Goal: Browse casually: Explore the website without a specific task or goal

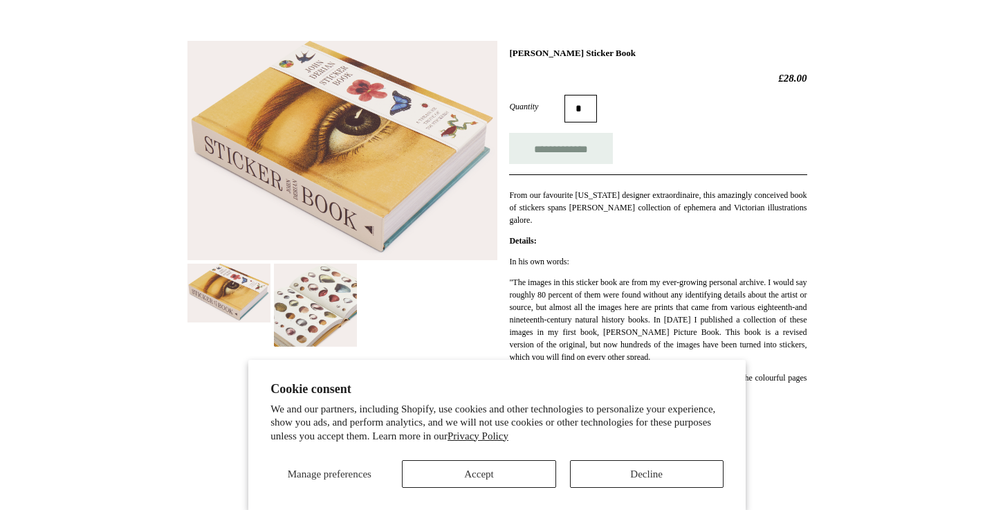
scroll to position [192, 0]
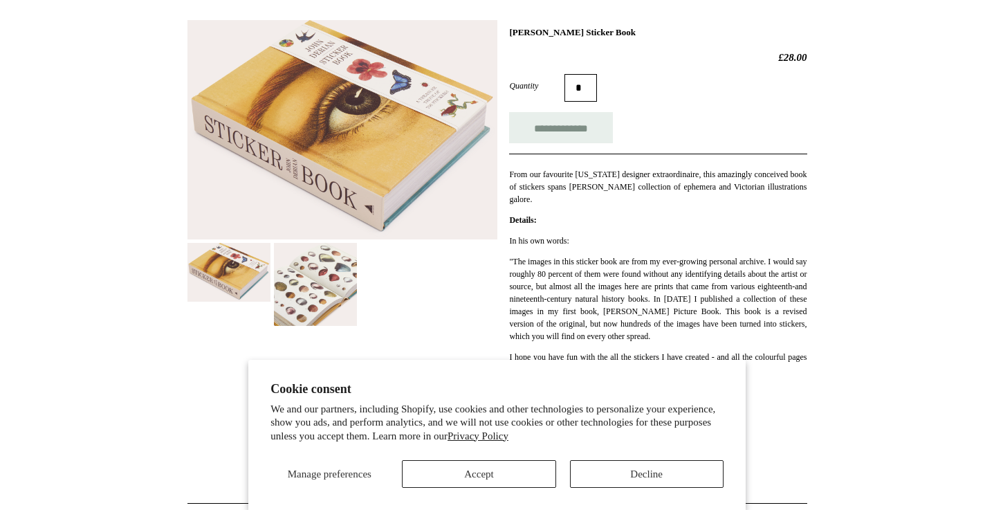
click at [309, 271] on img at bounding box center [315, 284] width 83 height 83
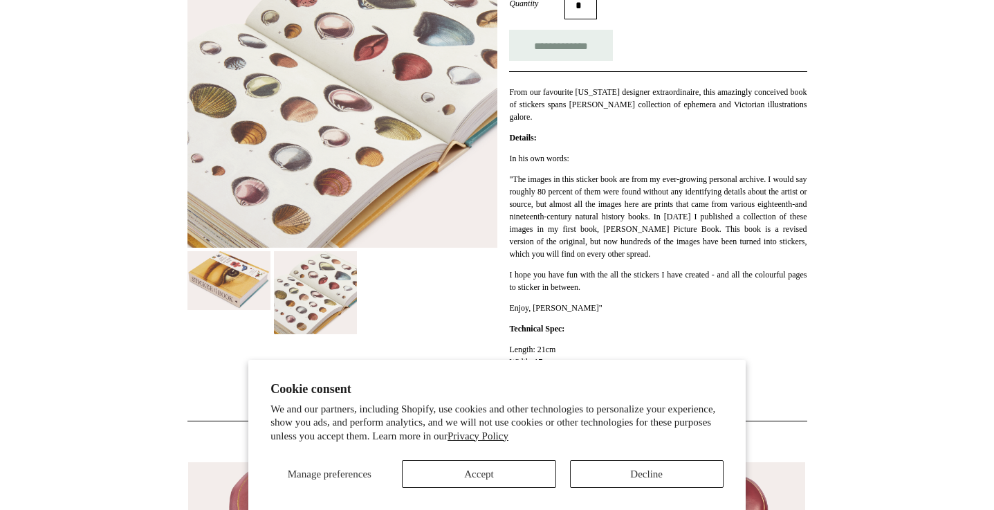
scroll to position [275, 0]
click at [244, 278] on img at bounding box center [229, 280] width 83 height 59
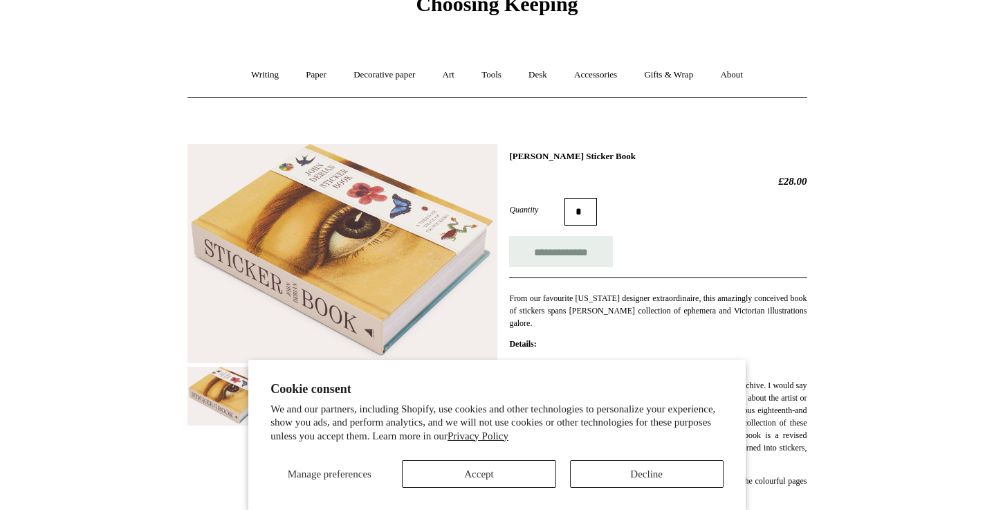
scroll to position [71, 0]
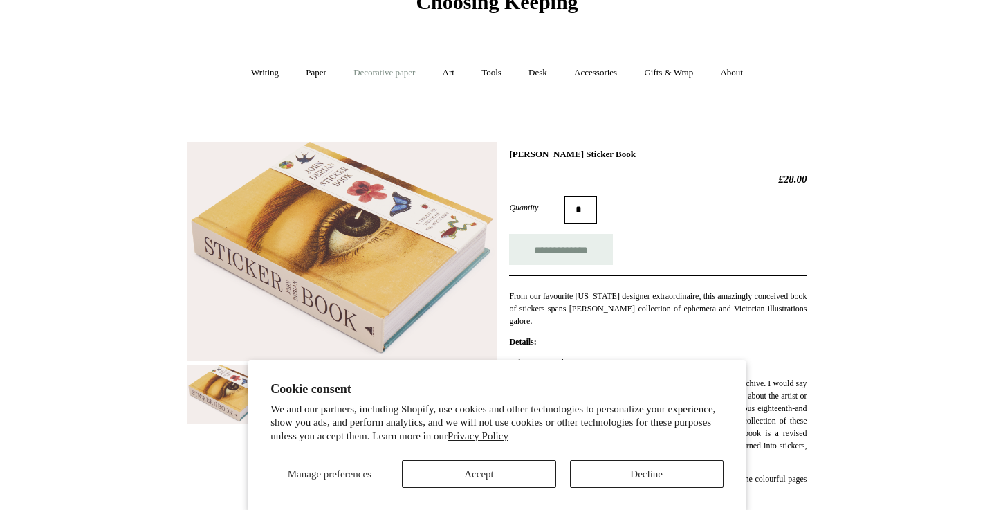
click at [367, 75] on link "Decorative paper +" at bounding box center [384, 73] width 86 height 37
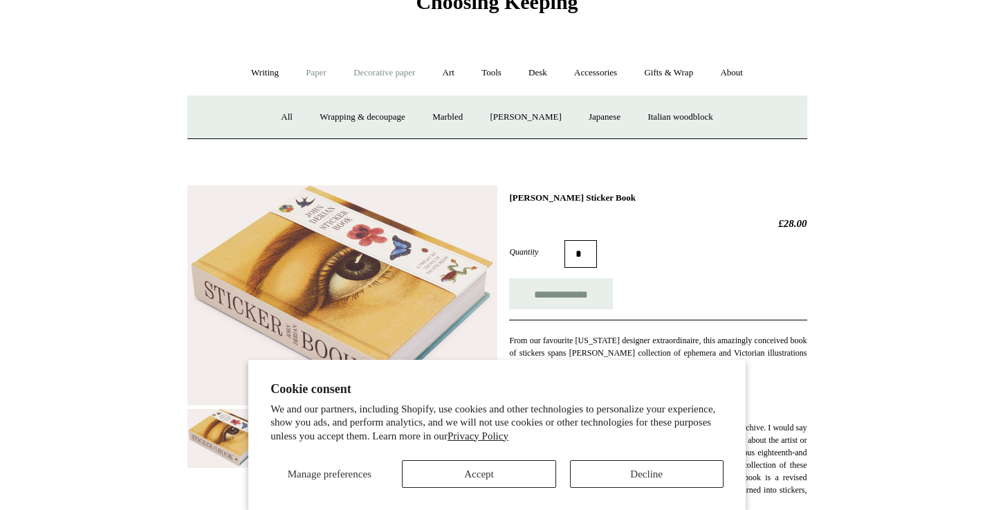
click at [308, 72] on link "Paper +" at bounding box center [316, 73] width 46 height 37
click at [455, 73] on link "Art +" at bounding box center [448, 73] width 37 height 37
click at [502, 76] on link "Tools +" at bounding box center [491, 73] width 45 height 37
click at [547, 71] on link "Desk +" at bounding box center [538, 73] width 44 height 37
click at [606, 78] on link "Accessories +" at bounding box center [596, 73] width 68 height 37
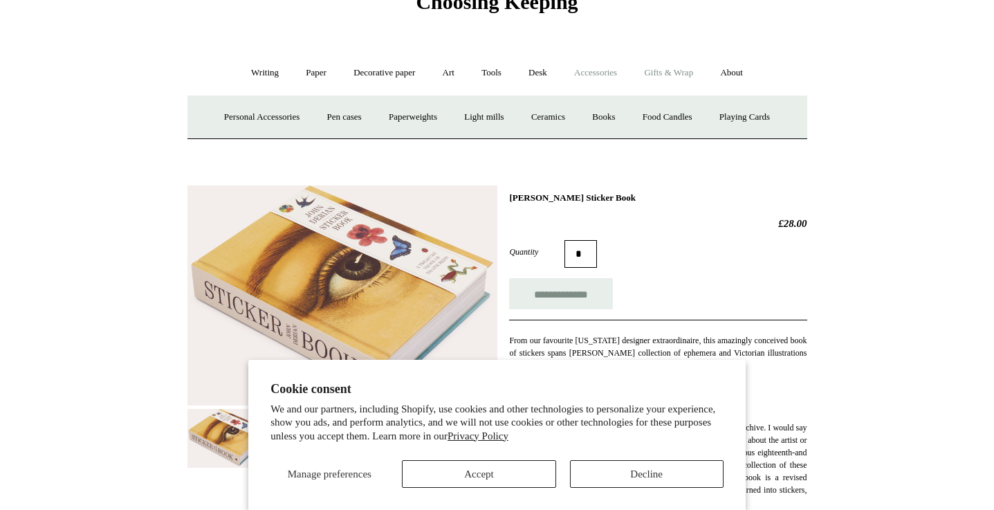
click at [670, 77] on link "Gifts & Wrap +" at bounding box center [669, 73] width 74 height 37
click at [755, 71] on link "About +" at bounding box center [732, 73] width 48 height 37
click at [860, 186] on html "Cookie consent We and our partners, including Shopify, use cookies and other te…" at bounding box center [497, 519] width 994 height 1180
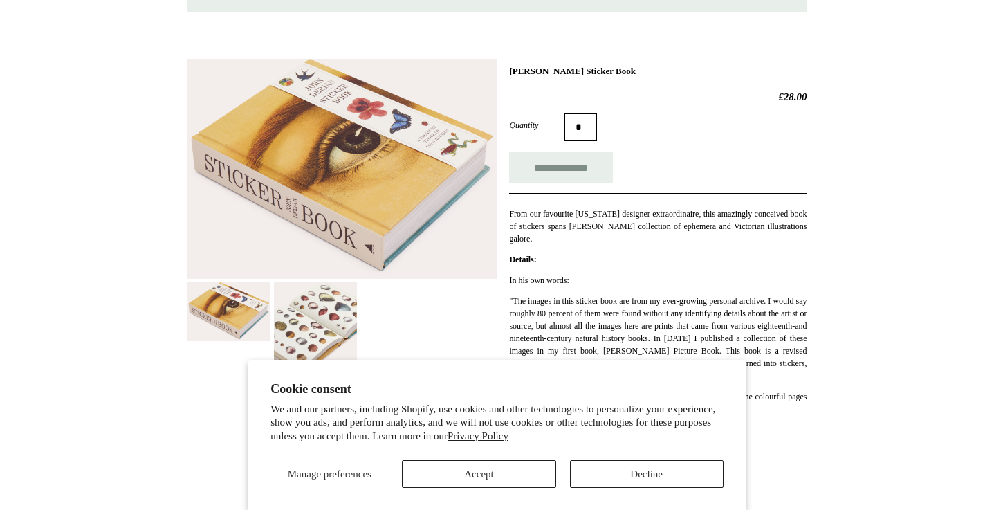
scroll to position [198, 0]
click at [308, 308] on img at bounding box center [315, 323] width 83 height 83
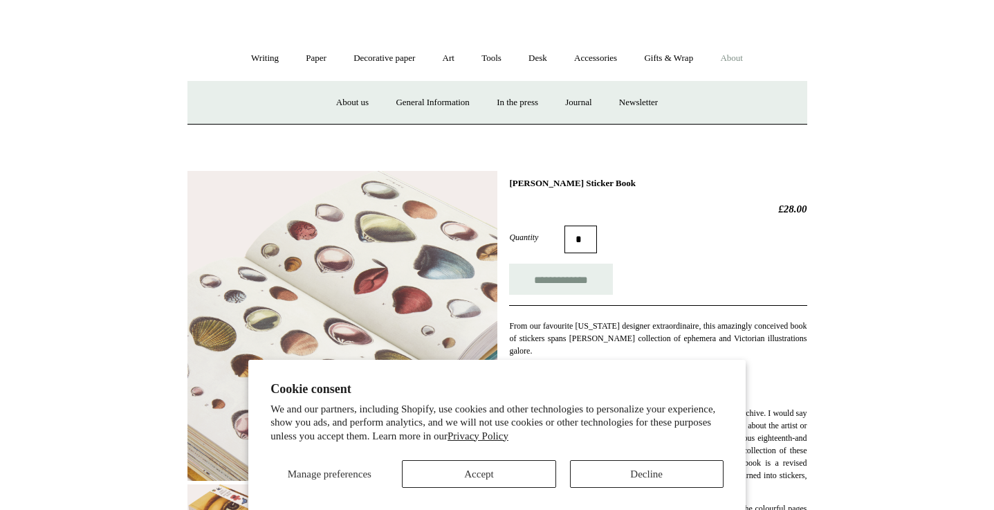
scroll to position [17, 0]
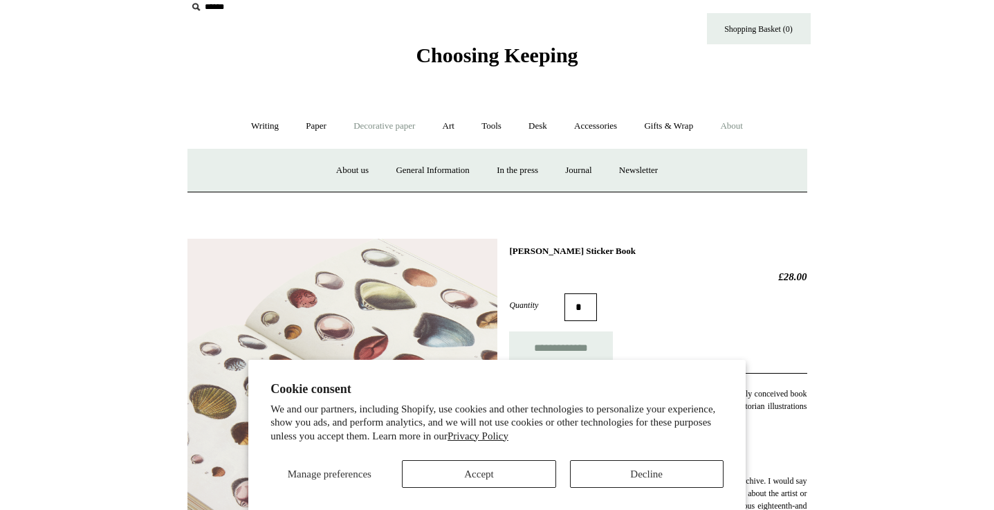
click at [395, 123] on link "Decorative paper +" at bounding box center [384, 126] width 86 height 37
click at [446, 124] on link "Art +" at bounding box center [448, 126] width 37 height 37
click at [414, 118] on link "Decorative paper +" at bounding box center [384, 126] width 86 height 37
click at [322, 124] on link "Paper +" at bounding box center [316, 126] width 46 height 37
click at [316, 127] on link "Paper -" at bounding box center [316, 126] width 46 height 37
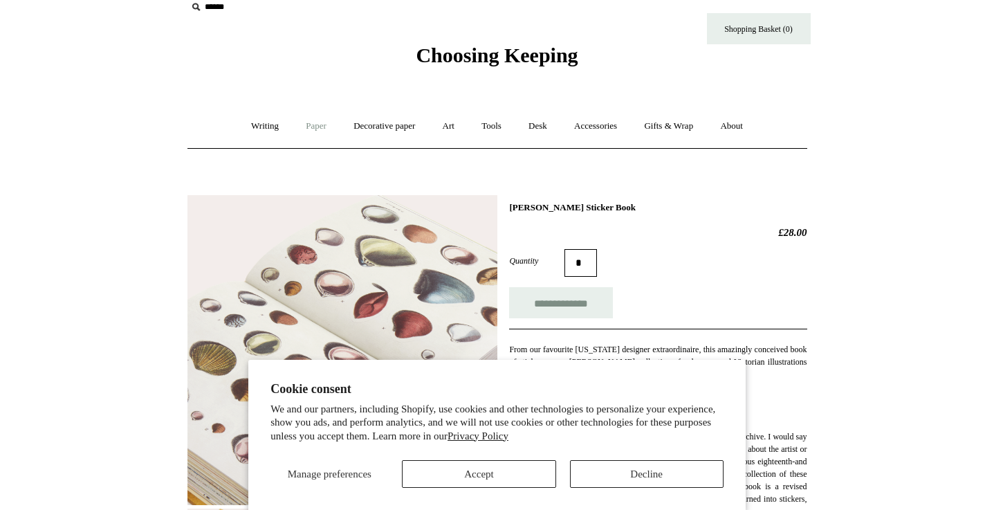
click at [316, 127] on link "Paper +" at bounding box center [316, 126] width 46 height 37
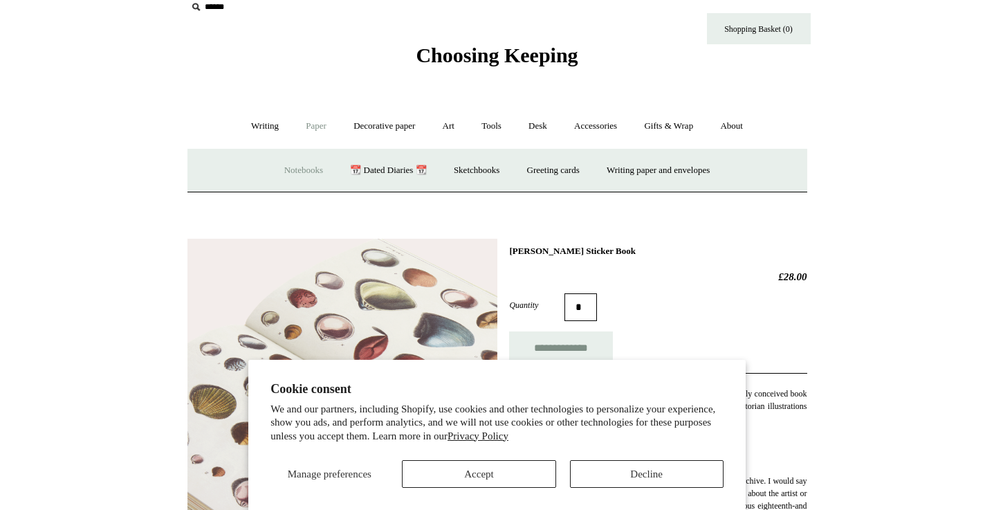
click at [294, 165] on link "Notebooks +" at bounding box center [304, 170] width 64 height 37
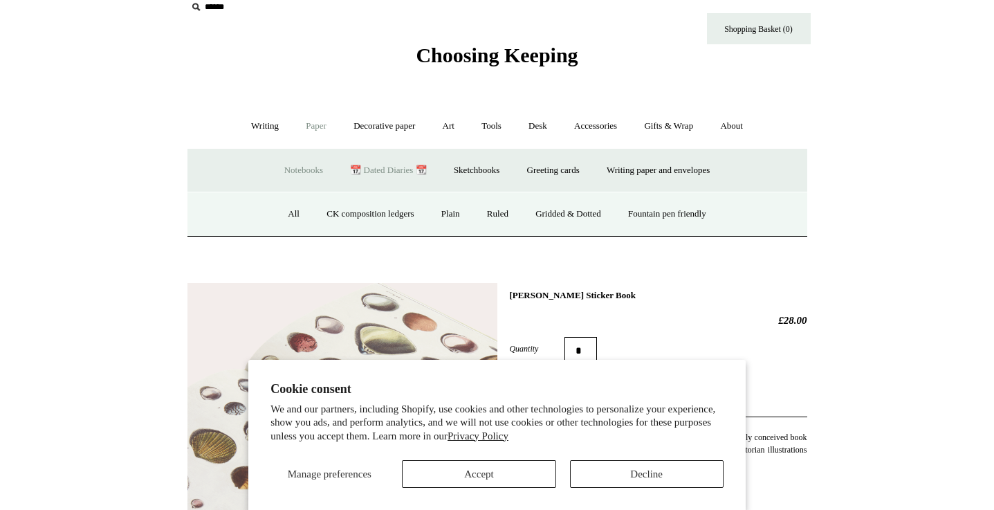
click at [358, 170] on link "📆 Dated Diaries 📆" at bounding box center [388, 170] width 101 height 37
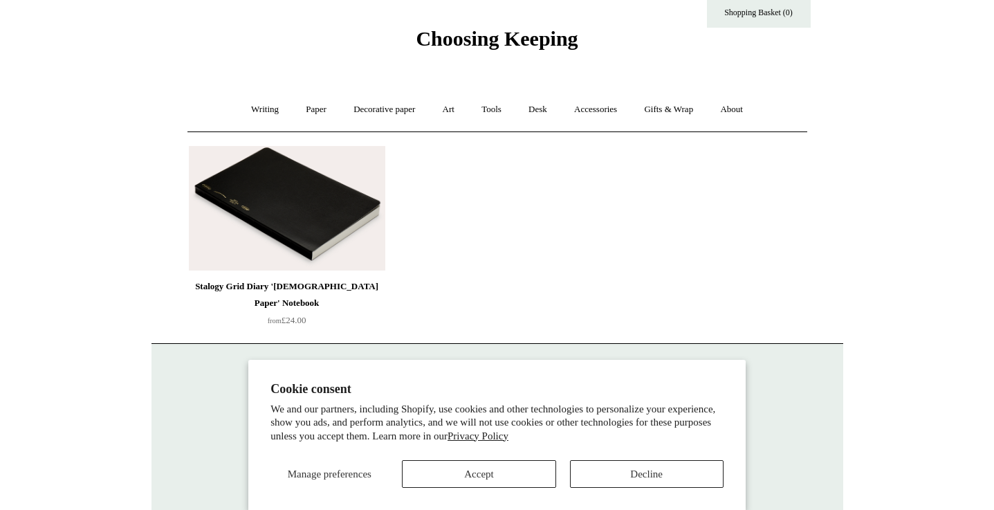
scroll to position [57, 0]
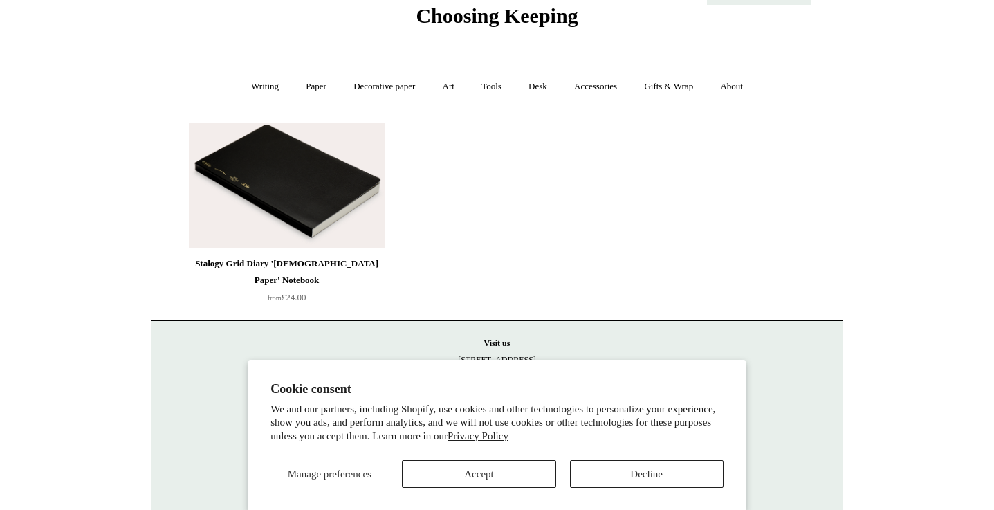
click at [307, 230] on img at bounding box center [287, 185] width 197 height 125
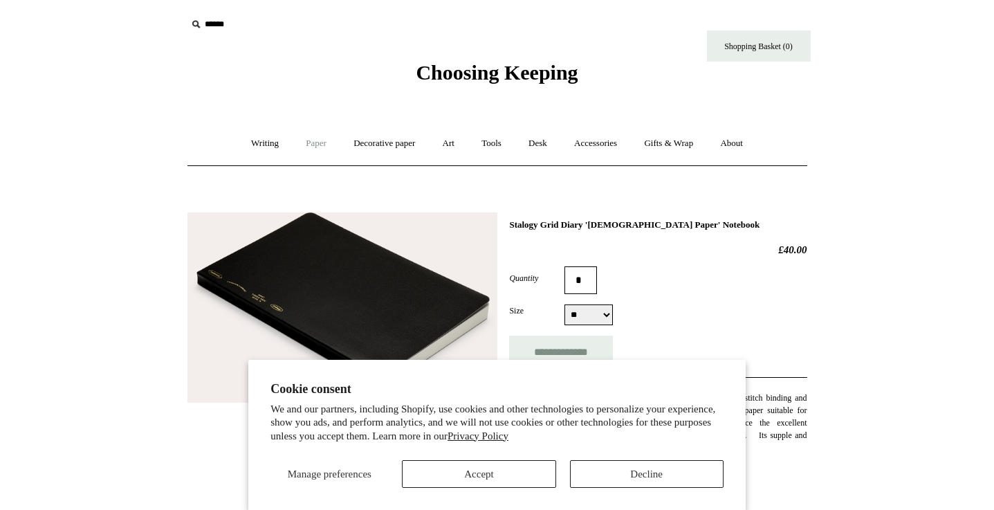
click at [313, 140] on link "Paper +" at bounding box center [316, 143] width 46 height 37
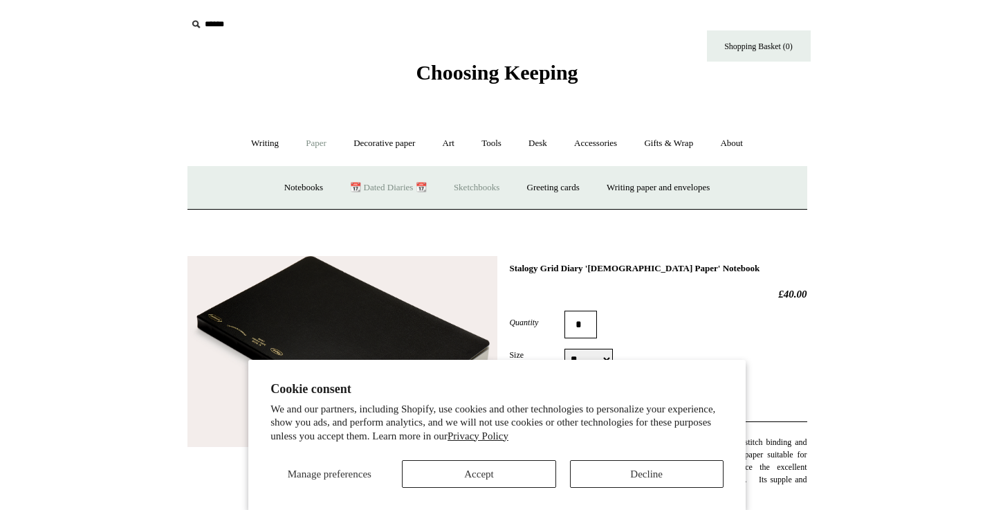
click at [487, 186] on link "Sketchbooks +" at bounding box center [476, 188] width 71 height 37
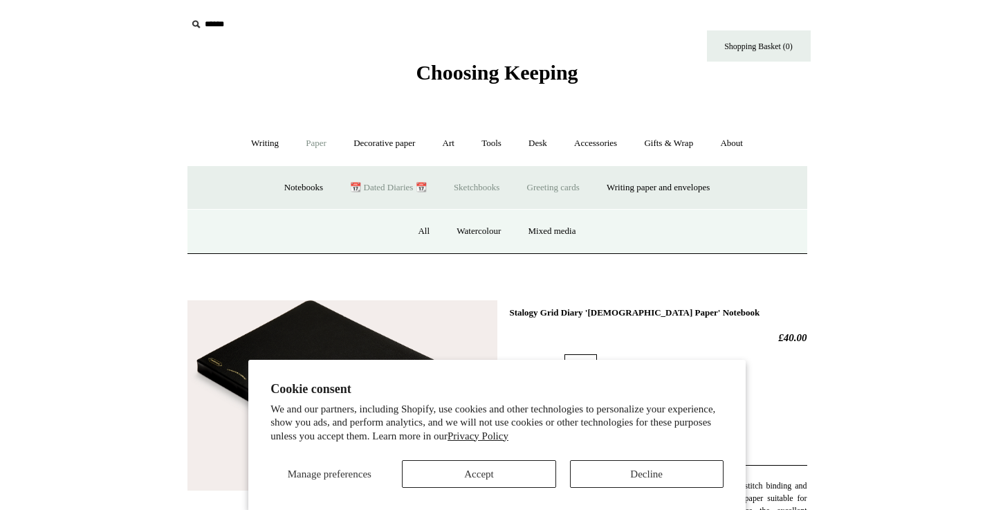
click at [549, 186] on link "Greeting cards +" at bounding box center [553, 188] width 77 height 37
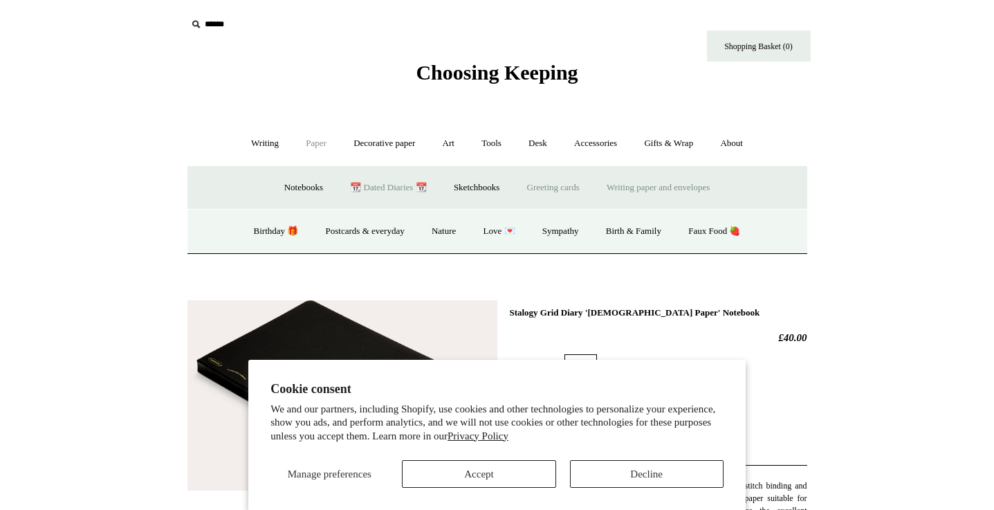
click at [649, 186] on link "Writing paper and envelopes +" at bounding box center [658, 188] width 128 height 37
click at [347, 230] on link "All" at bounding box center [352, 231] width 37 height 37
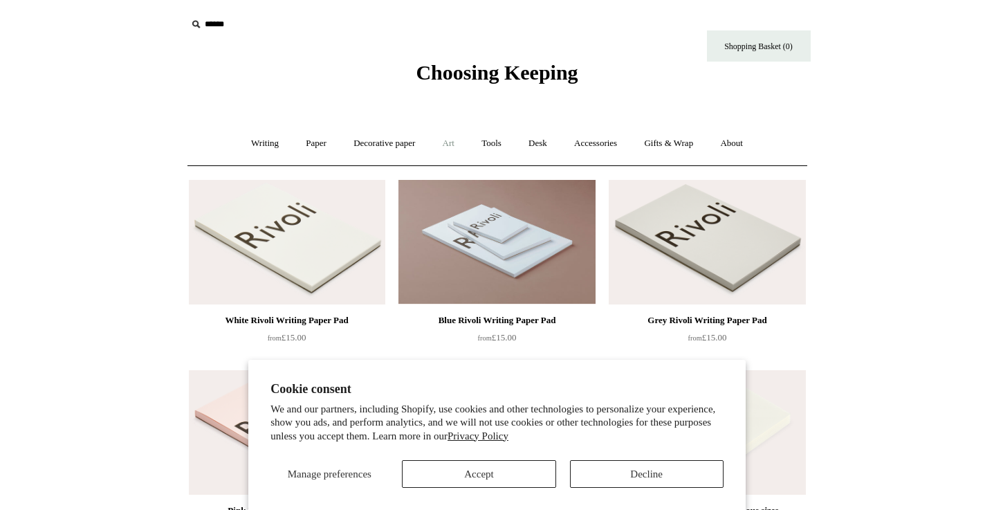
click at [447, 139] on link "Art +" at bounding box center [448, 143] width 37 height 37
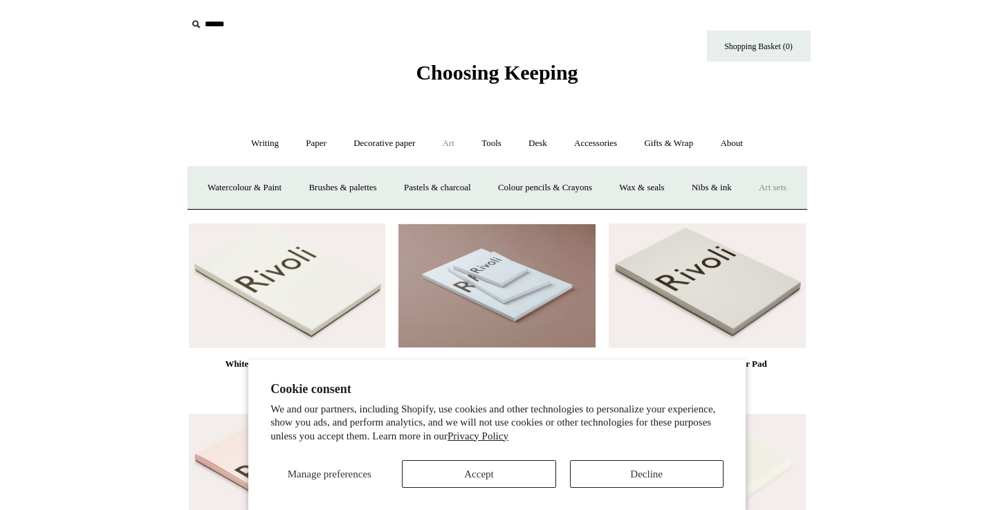
click at [747, 206] on link "Art sets" at bounding box center [773, 188] width 53 height 37
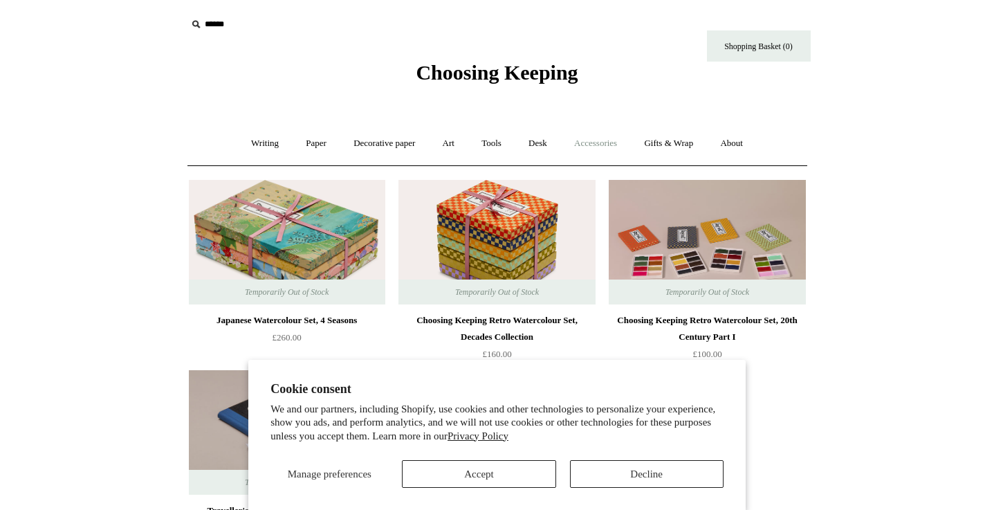
click at [602, 142] on link "Accessories +" at bounding box center [596, 143] width 68 height 37
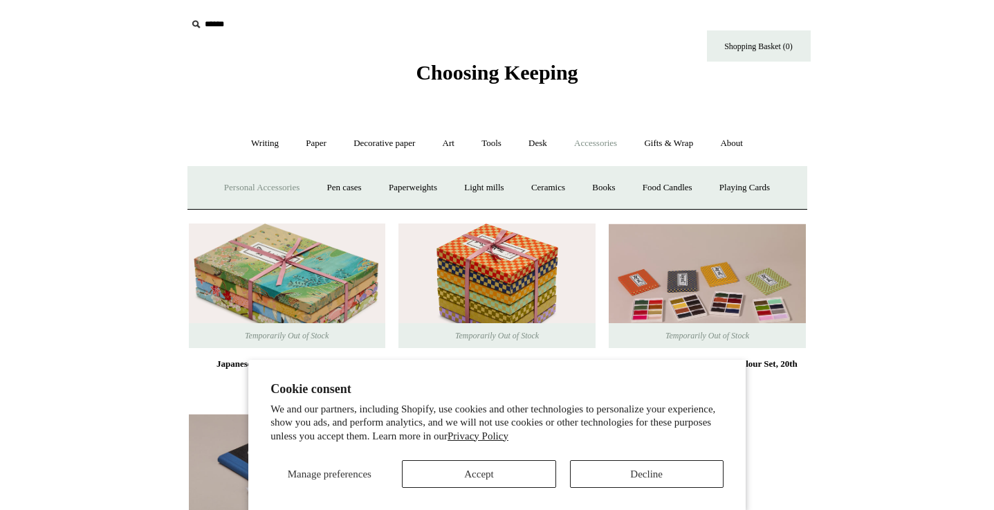
click at [281, 189] on link "Personal Accessories +" at bounding box center [262, 188] width 100 height 37
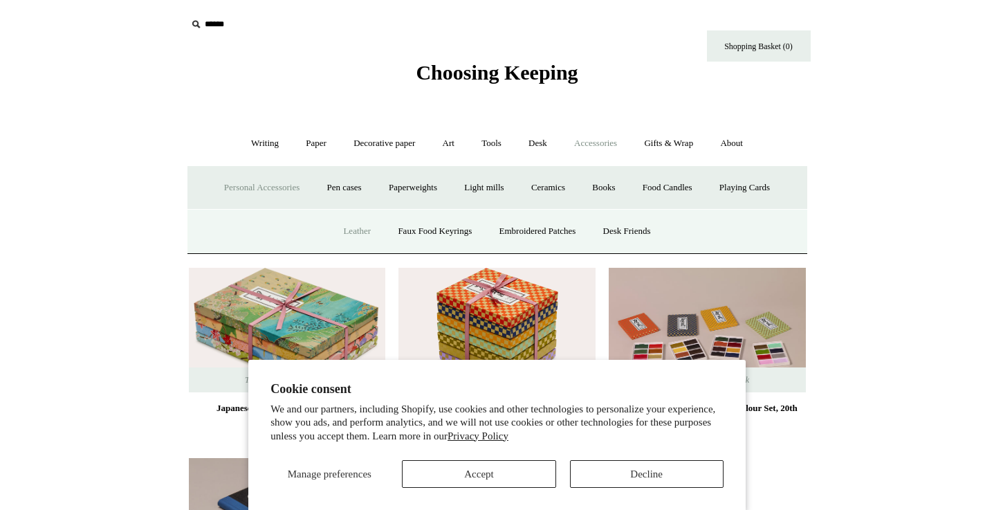
click at [336, 232] on link "Leather" at bounding box center [357, 231] width 53 height 37
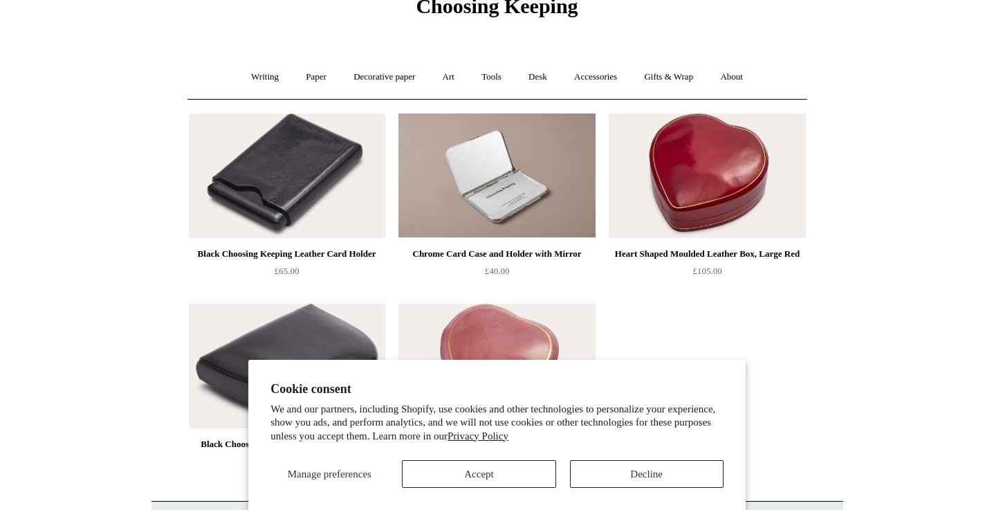
scroll to position [72, 0]
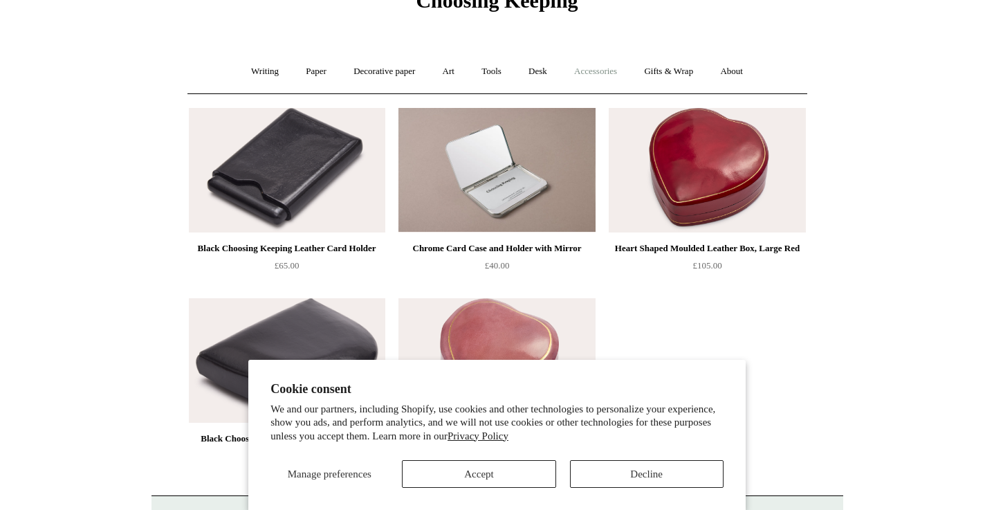
click at [609, 75] on link "Accessories +" at bounding box center [596, 71] width 68 height 37
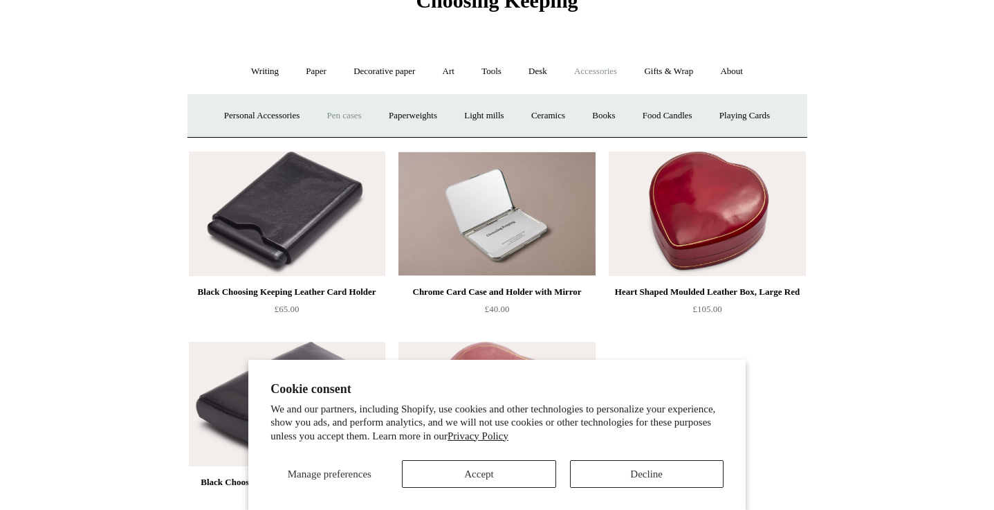
click at [340, 116] on link "Pen cases" at bounding box center [344, 116] width 60 height 37
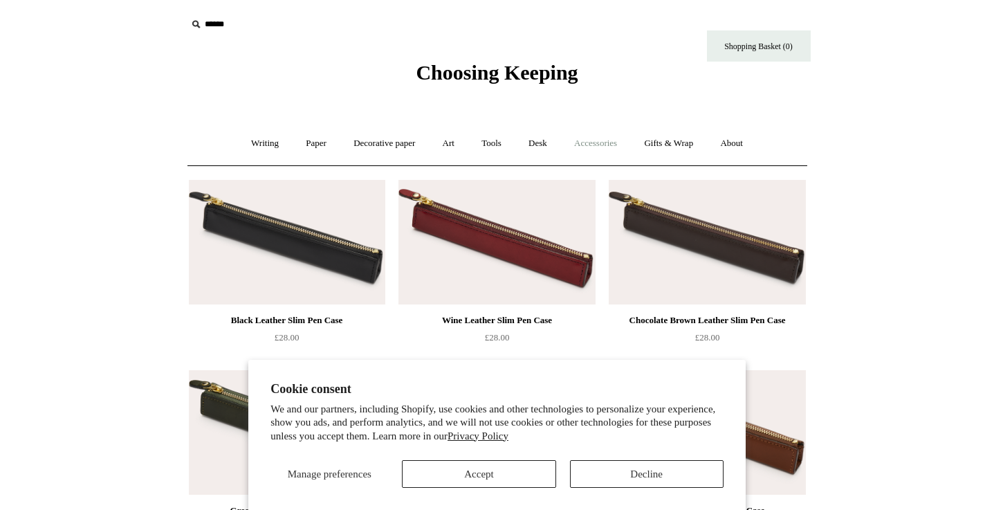
click at [616, 147] on link "Accessories +" at bounding box center [596, 143] width 68 height 37
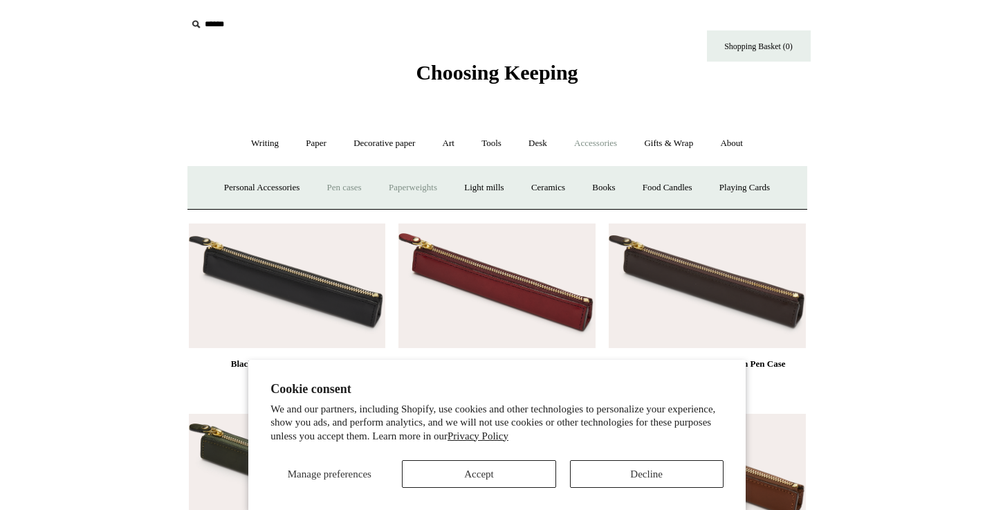
click at [431, 185] on link "Paperweights +" at bounding box center [412, 188] width 73 height 37
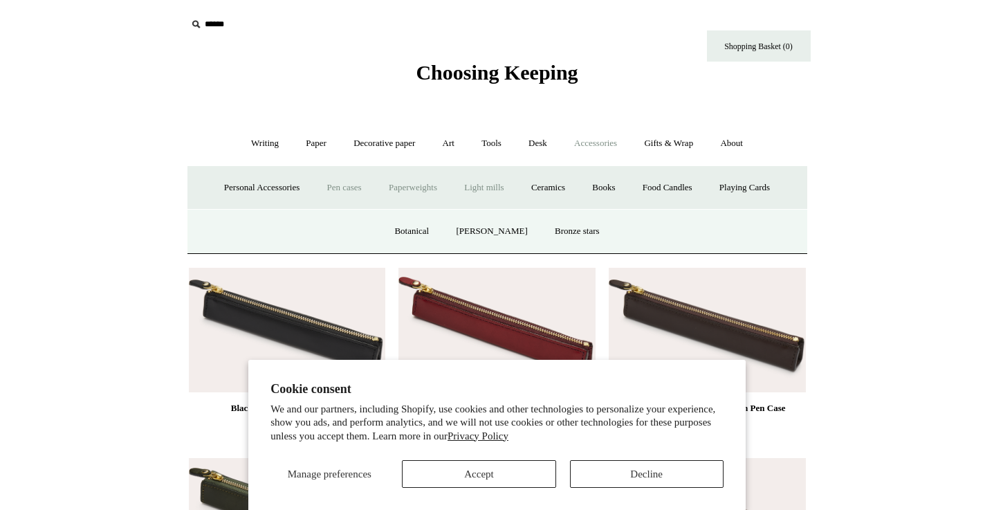
click at [511, 191] on link "Light mills" at bounding box center [484, 188] width 64 height 37
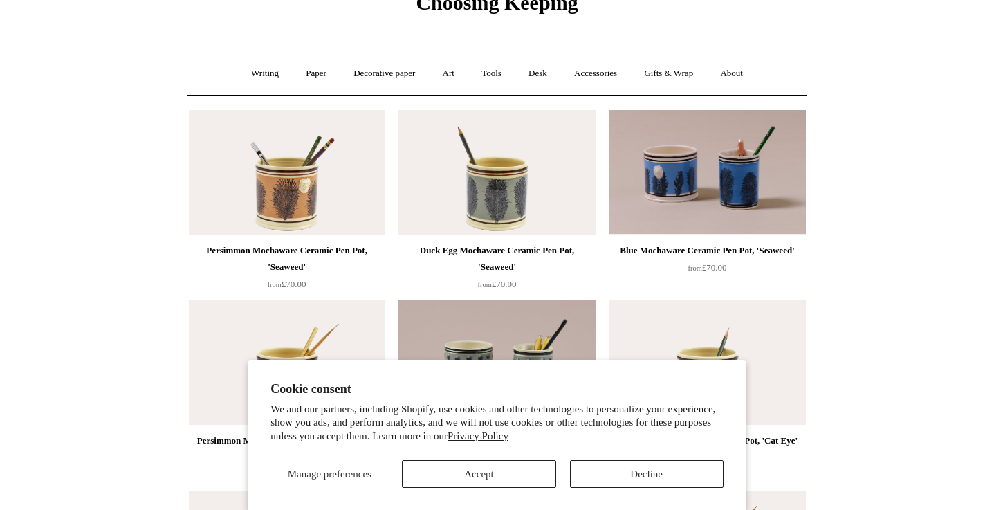
scroll to position [71, 0]
click at [680, 70] on link "Gifts & Wrap +" at bounding box center [669, 73] width 74 height 37
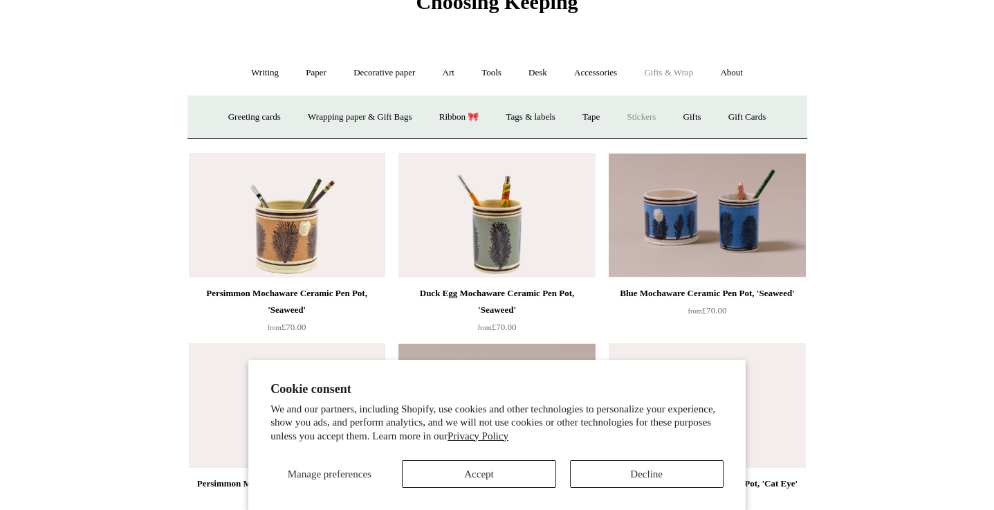
click at [647, 117] on link "Stickers" at bounding box center [641, 117] width 54 height 37
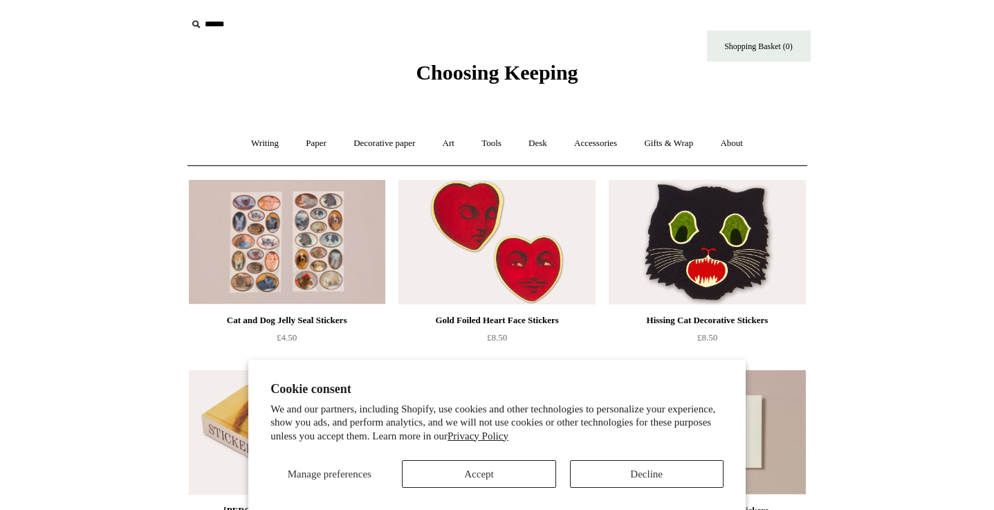
scroll to position [1, 0]
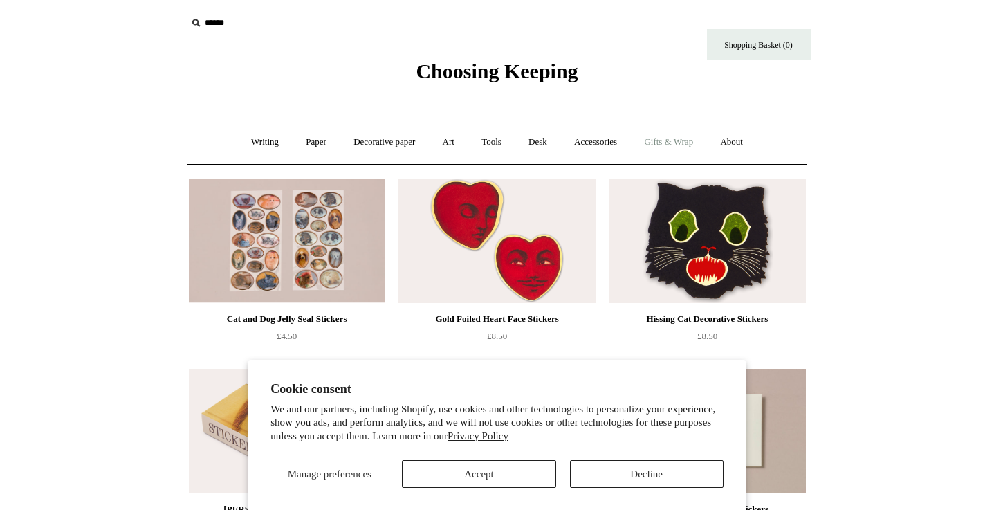
click at [666, 134] on link "Gifts & Wrap +" at bounding box center [669, 142] width 74 height 37
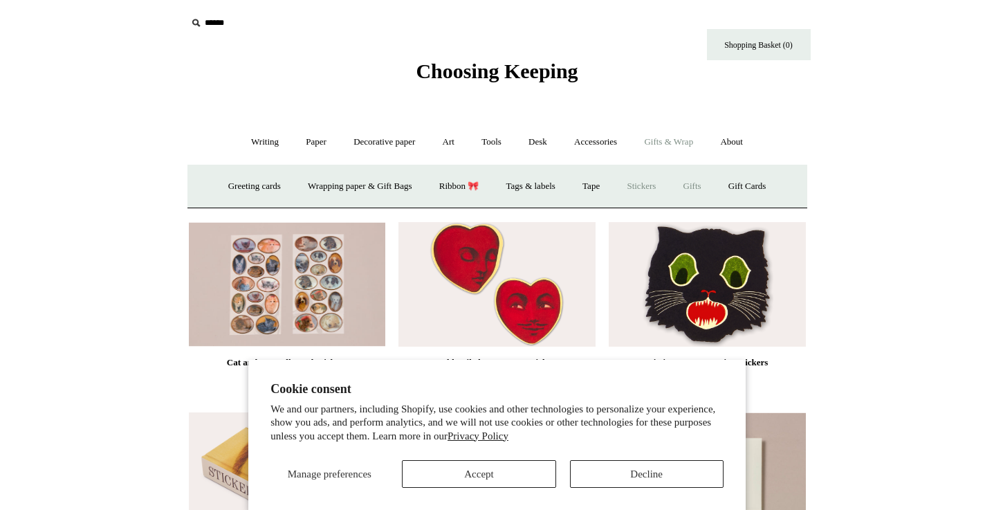
click at [701, 187] on link "Gifts +" at bounding box center [692, 186] width 43 height 37
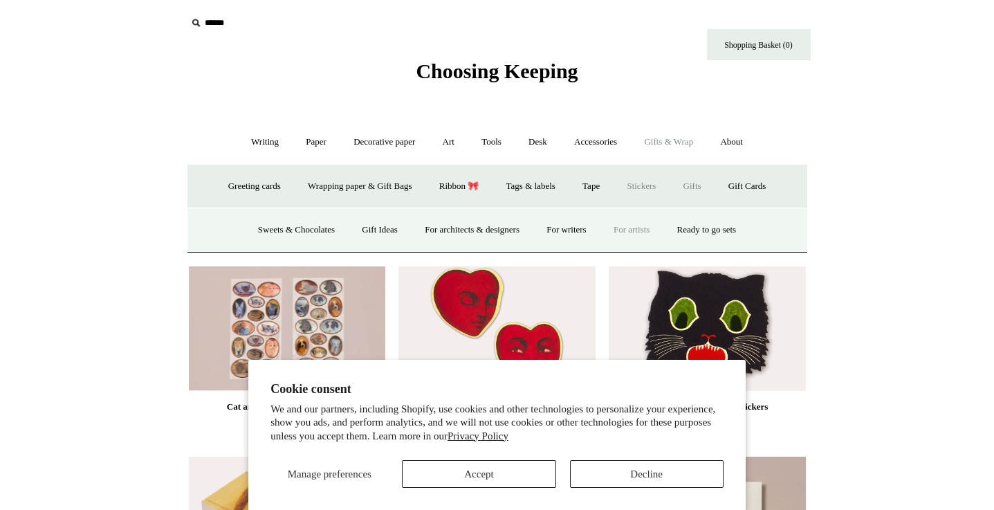
click at [631, 234] on link "For artists" at bounding box center [631, 230] width 61 height 37
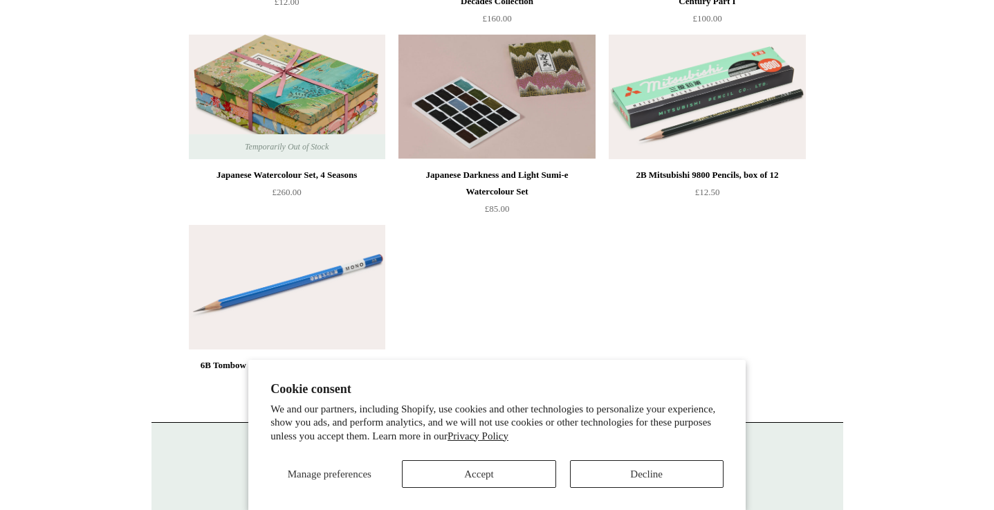
scroll to position [2236, 0]
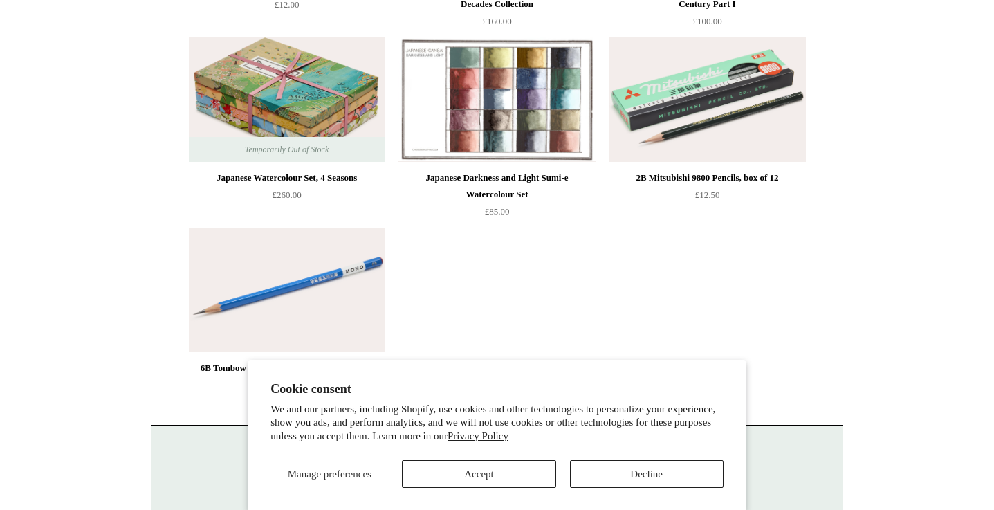
click at [560, 118] on img at bounding box center [497, 99] width 197 height 125
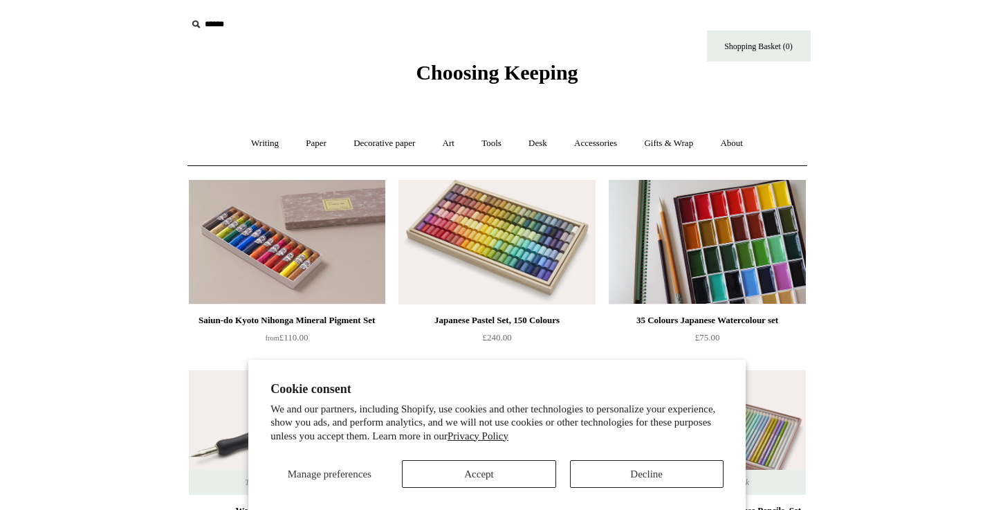
scroll to position [0, 0]
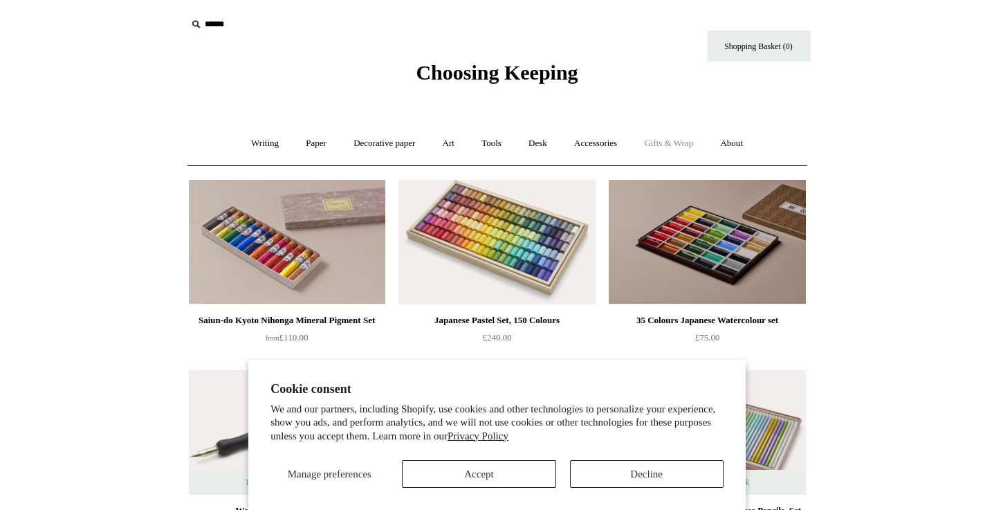
click at [644, 154] on link "Gifts & Wrap +" at bounding box center [669, 143] width 74 height 37
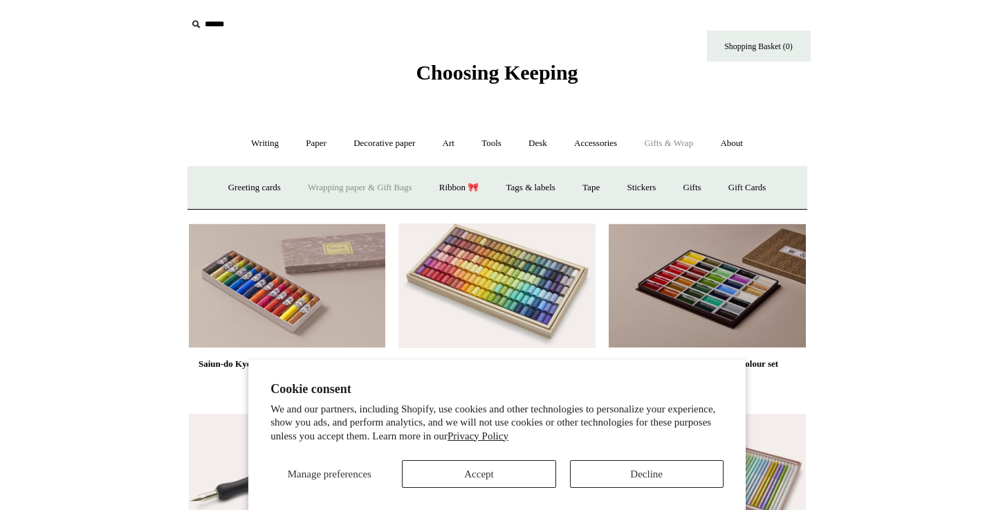
click at [394, 188] on link "Wrapping paper & Gift Bags" at bounding box center [359, 188] width 129 height 37
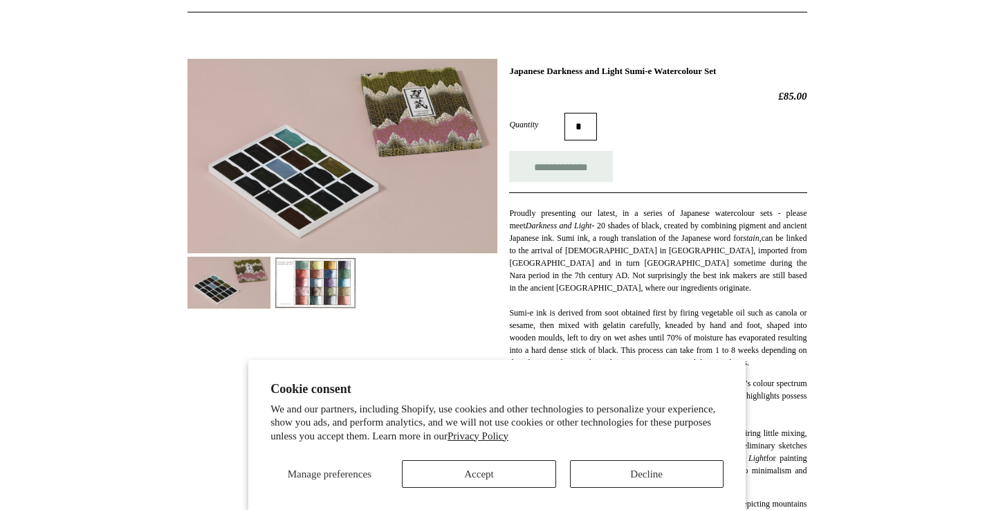
scroll to position [155, 0]
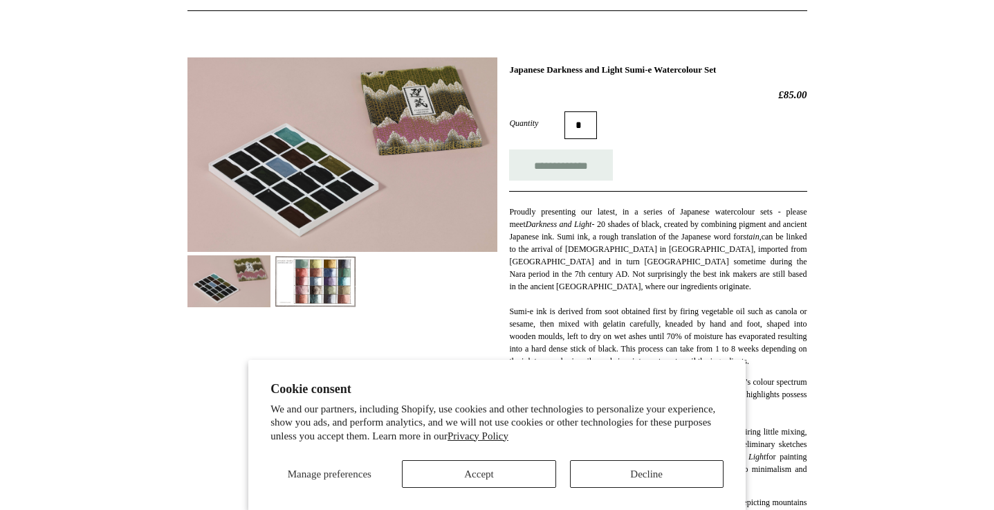
click at [222, 284] on img at bounding box center [229, 281] width 83 height 52
click at [327, 282] on img at bounding box center [315, 281] width 83 height 52
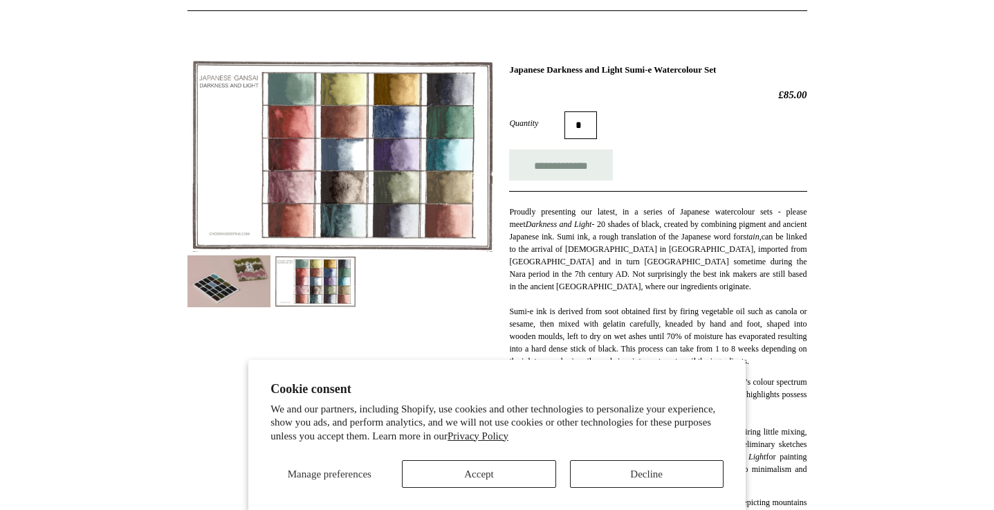
click at [232, 302] on img at bounding box center [229, 281] width 83 height 52
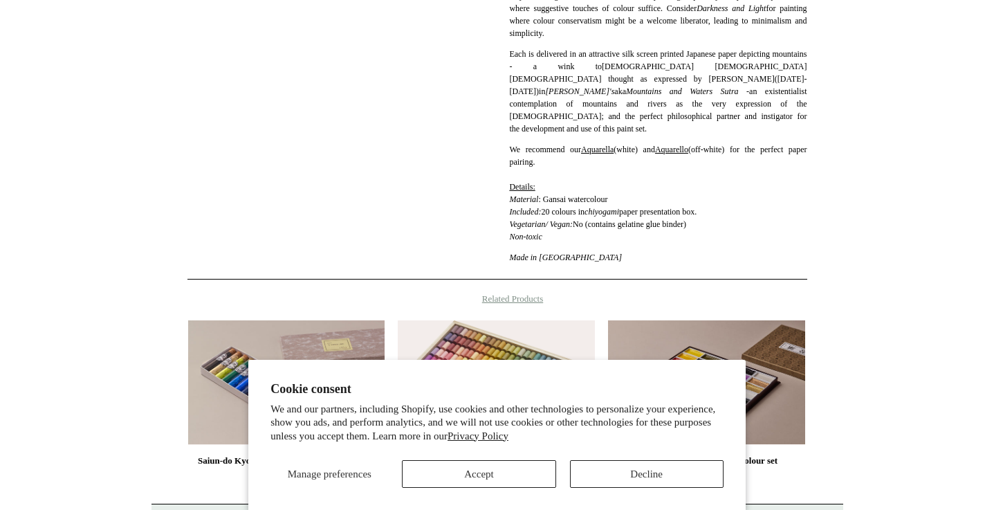
scroll to position [604, 0]
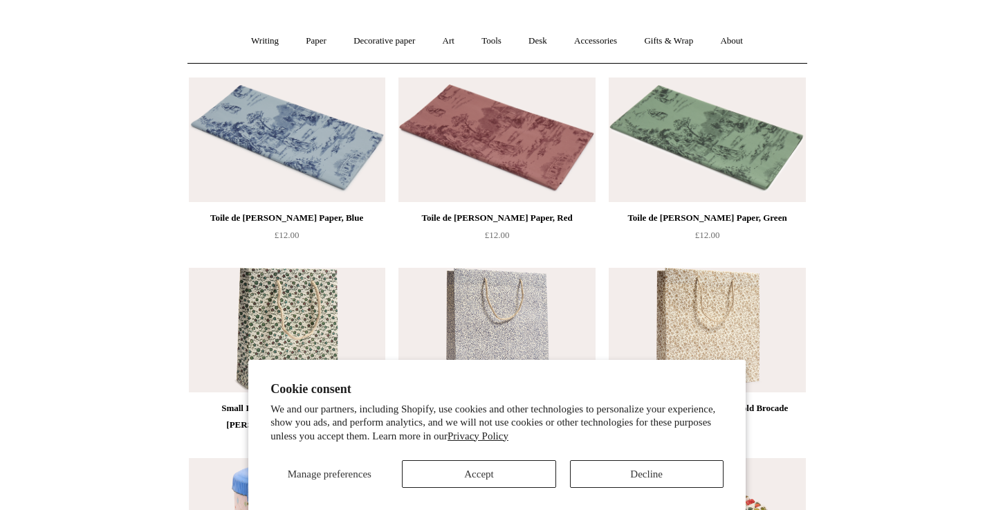
scroll to position [117, 0]
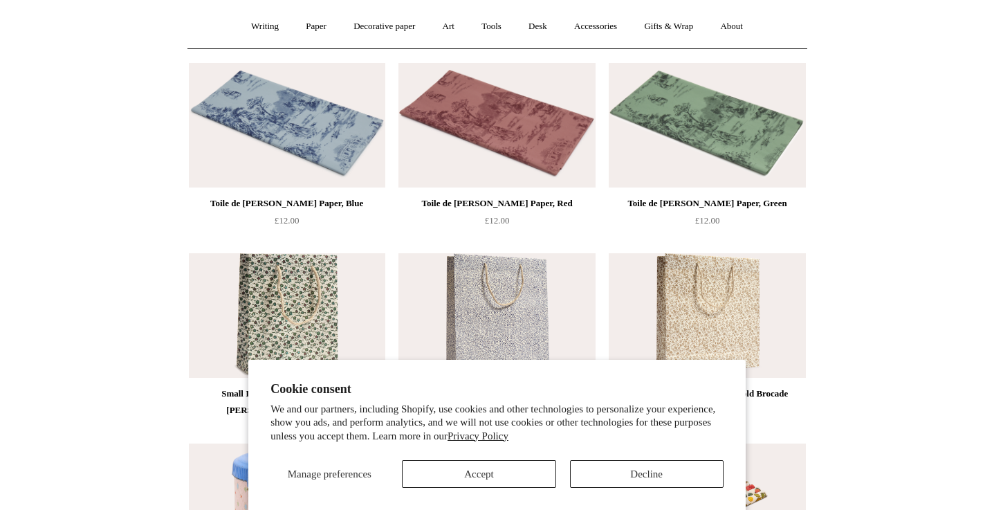
click at [273, 136] on img at bounding box center [287, 125] width 197 height 125
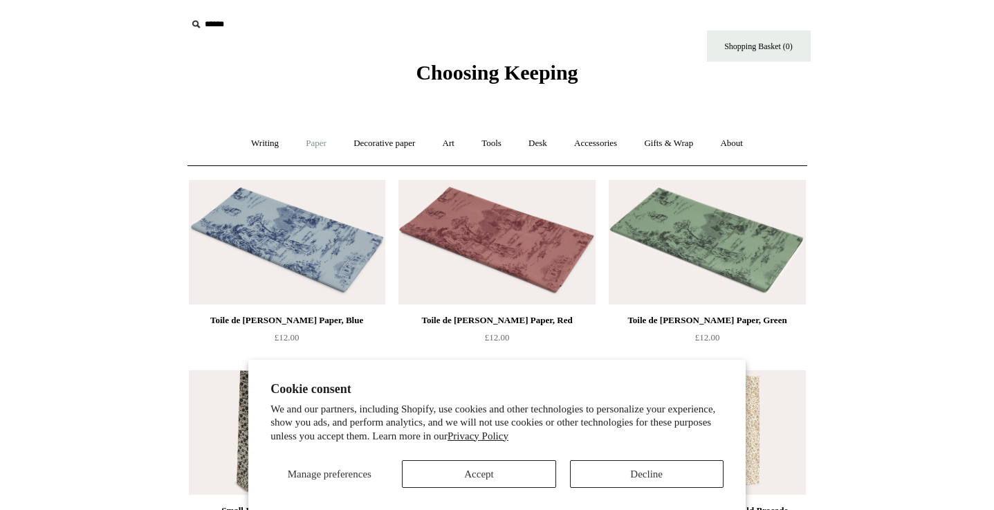
scroll to position [0, 0]
click at [252, 137] on link "Writing +" at bounding box center [265, 143] width 53 height 37
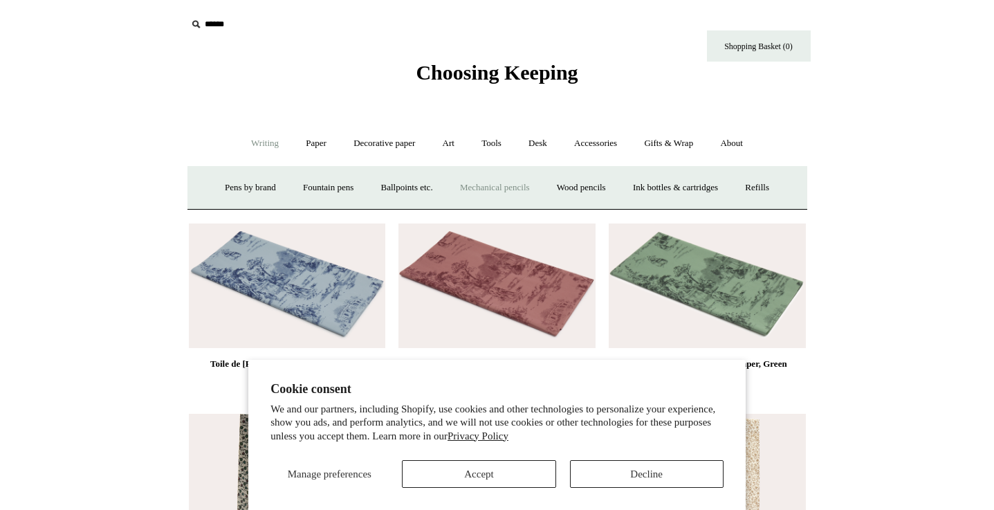
click at [483, 182] on link "Mechanical pencils +" at bounding box center [495, 188] width 95 height 37
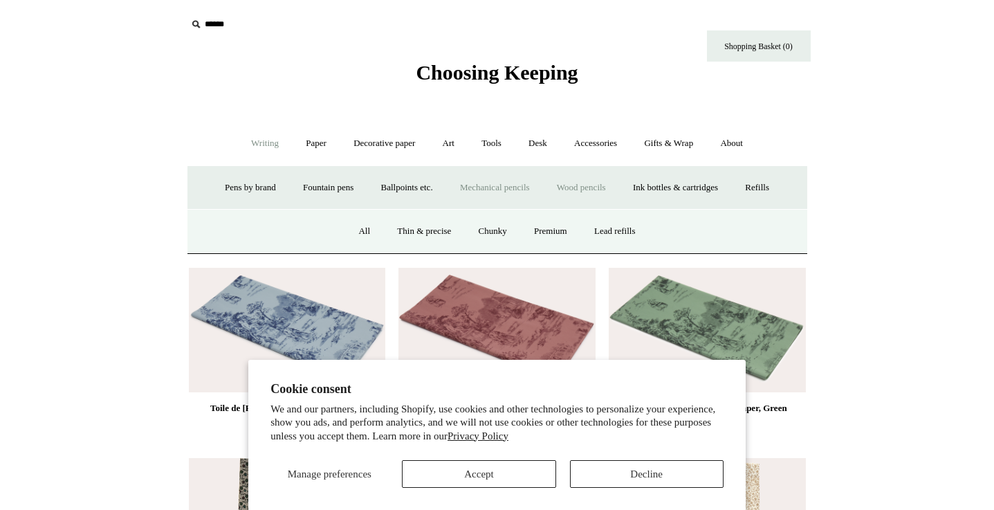
click at [600, 180] on link "Wood pencils +" at bounding box center [582, 188] width 74 height 37
click at [501, 188] on link "Mechanical pencils +" at bounding box center [495, 188] width 95 height 37
click at [357, 222] on link "All" at bounding box center [364, 231] width 37 height 37
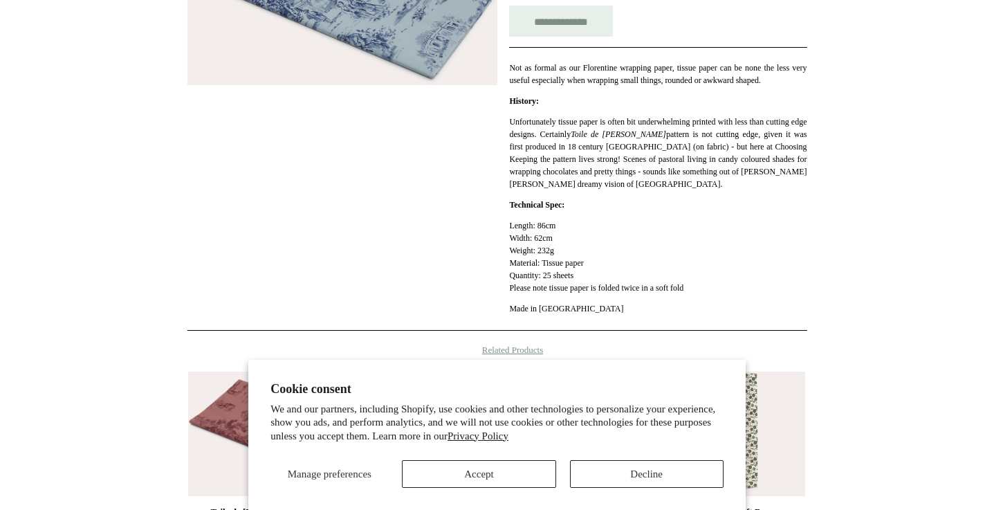
scroll to position [359, 0]
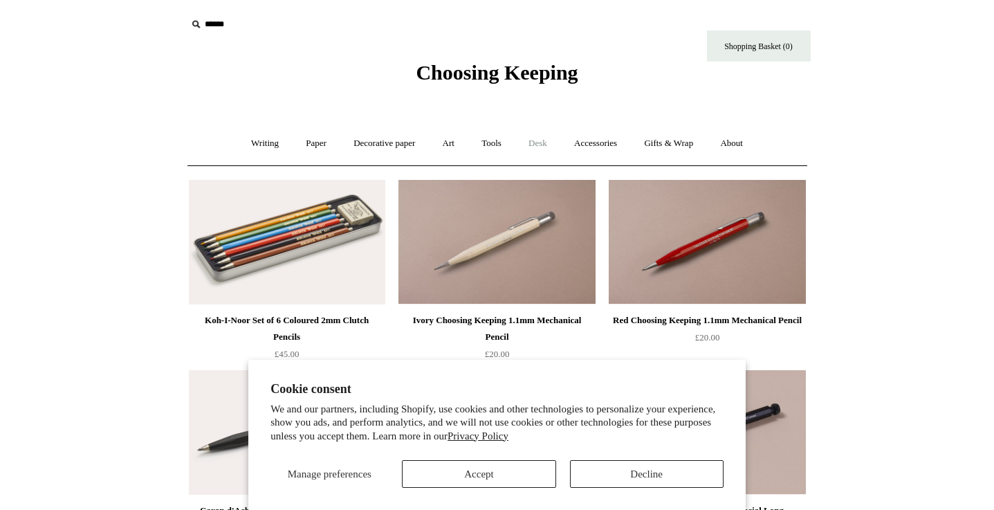
click at [538, 134] on link "Desk +" at bounding box center [538, 143] width 44 height 37
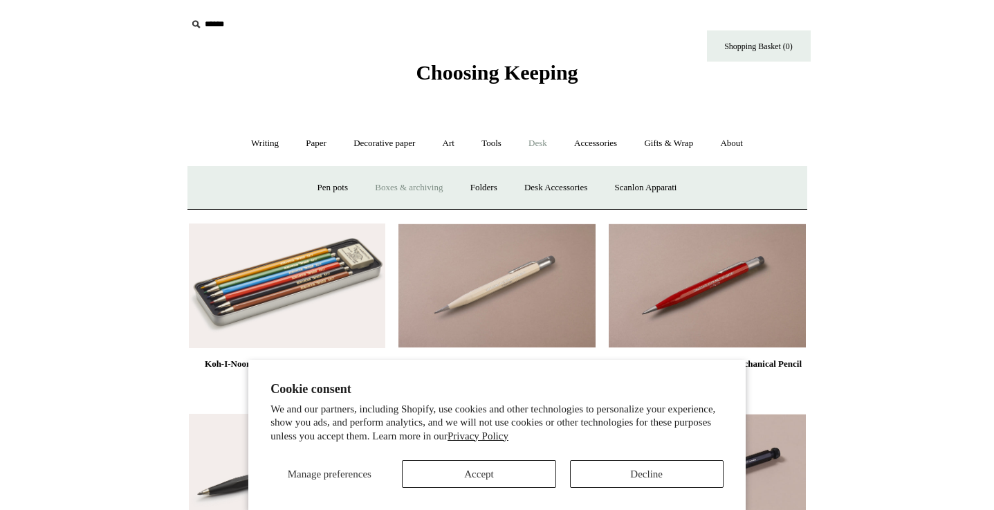
click at [415, 188] on link "Boxes & archiving" at bounding box center [409, 188] width 93 height 37
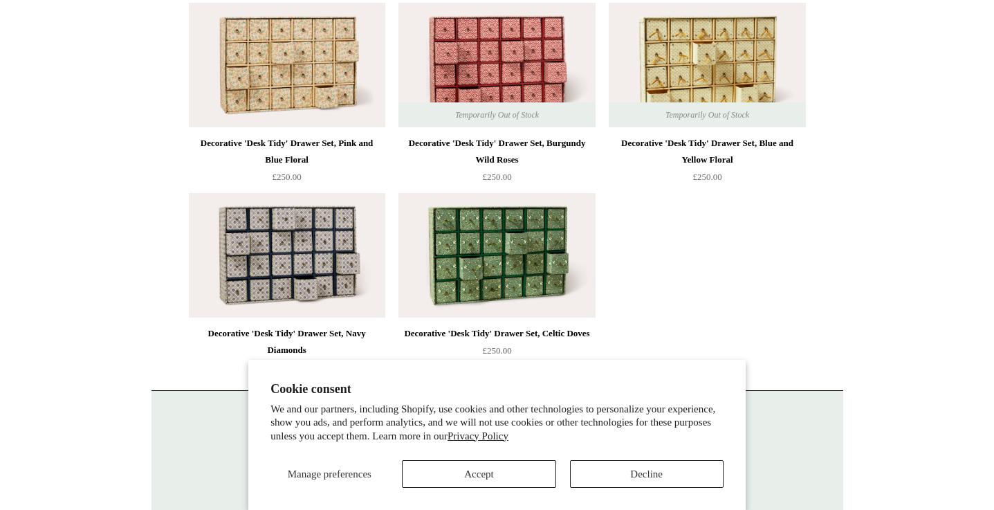
scroll to position [2085, 0]
